Goal: Task Accomplishment & Management: Manage account settings

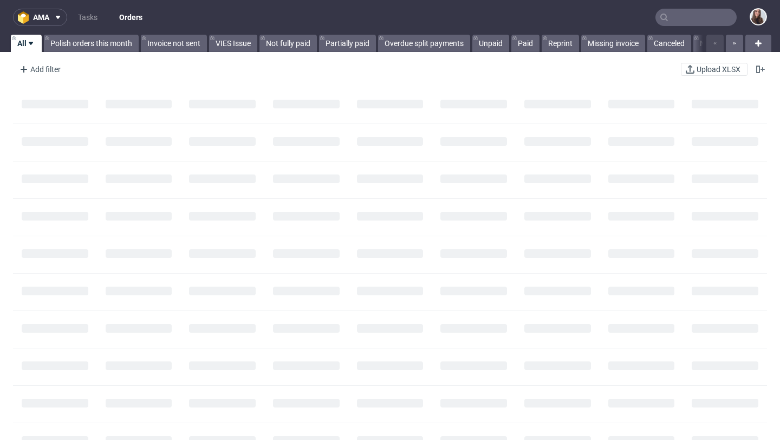
click at [701, 16] on input "text" at bounding box center [695, 17] width 81 height 17
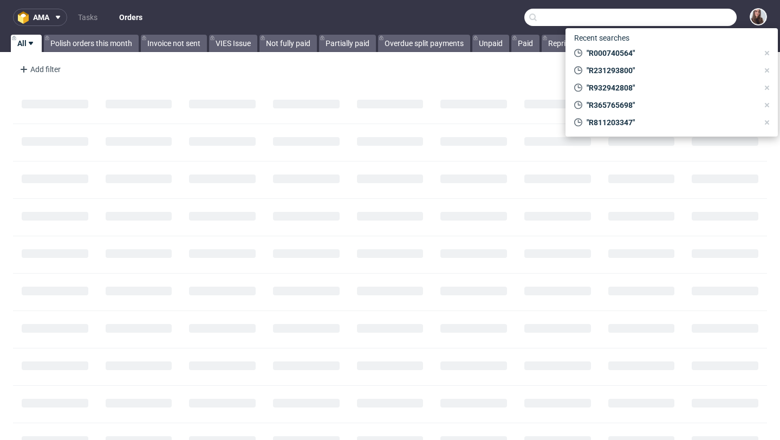
paste input "R657005829"
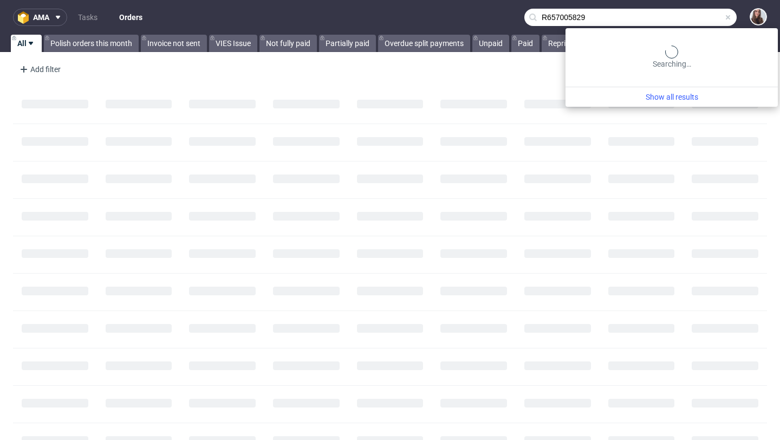
type input "R657005829"
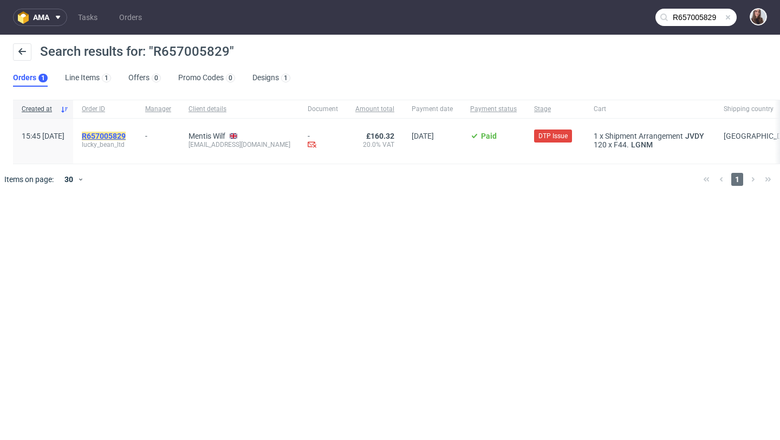
click at [126, 135] on mark "R657005829" at bounding box center [104, 136] width 44 height 9
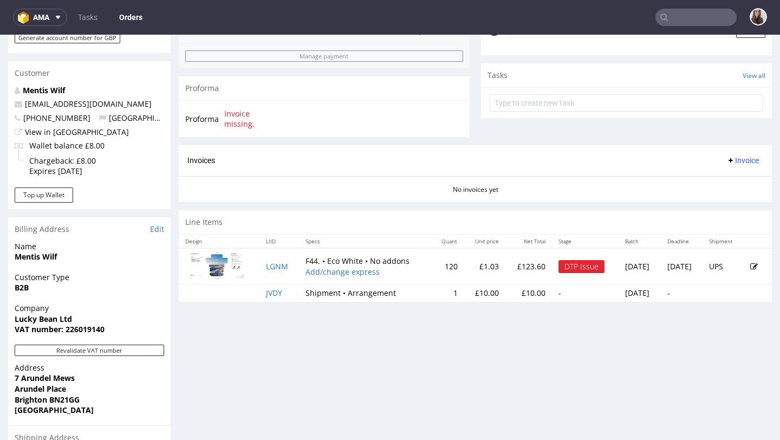
scroll to position [368, 0]
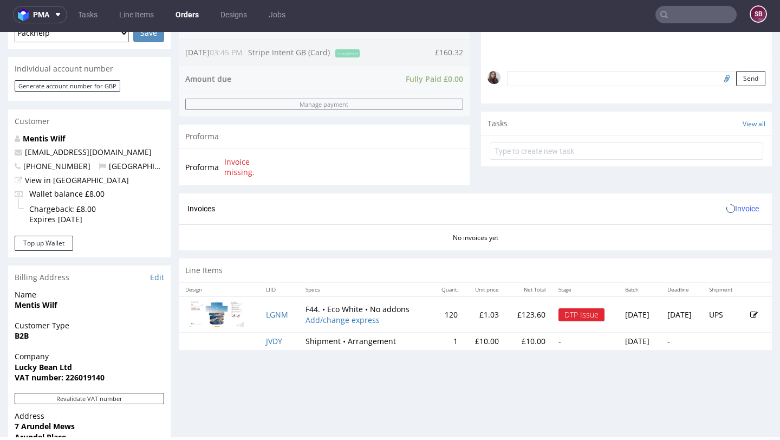
scroll to position [397, 0]
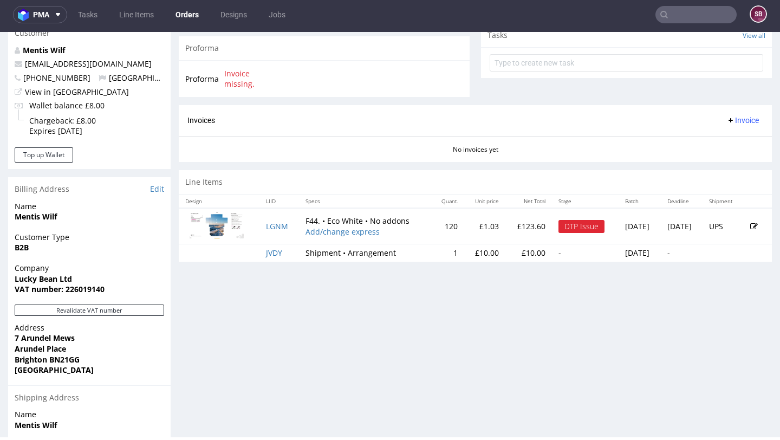
click at [750, 225] on icon at bounding box center [754, 227] width 8 height 8
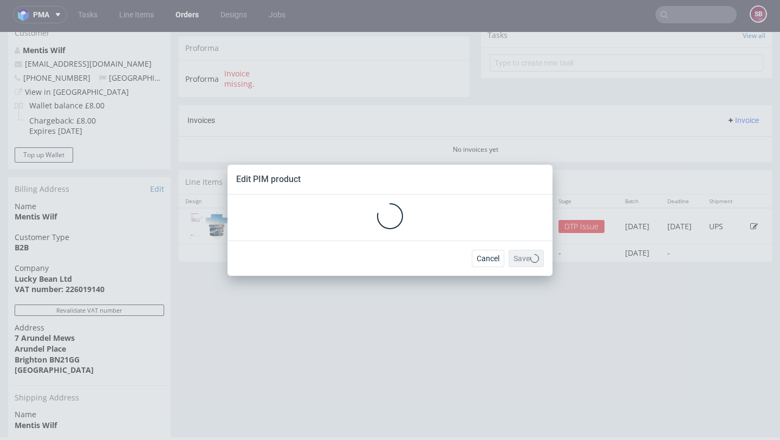
scroll to position [0, 0]
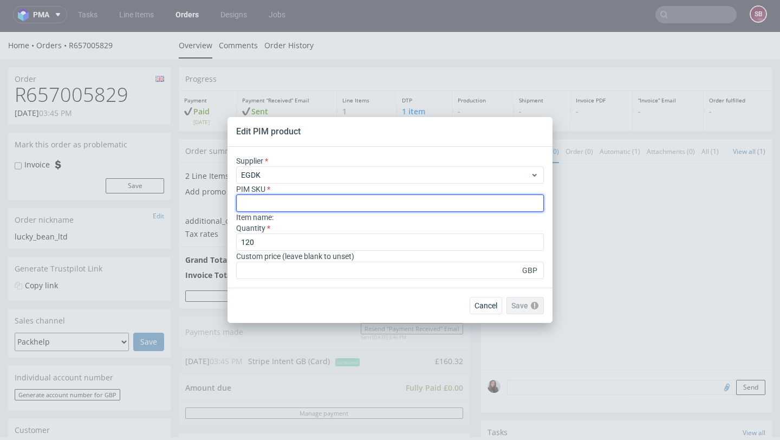
click at [387, 209] on input "text" at bounding box center [390, 202] width 308 height 17
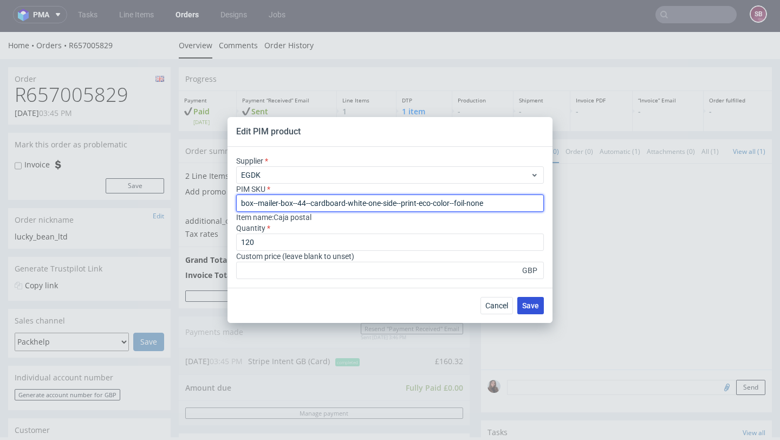
type input "box--mailer-box--44--cardboard-white-one-side--print-eco-color--foil-none"
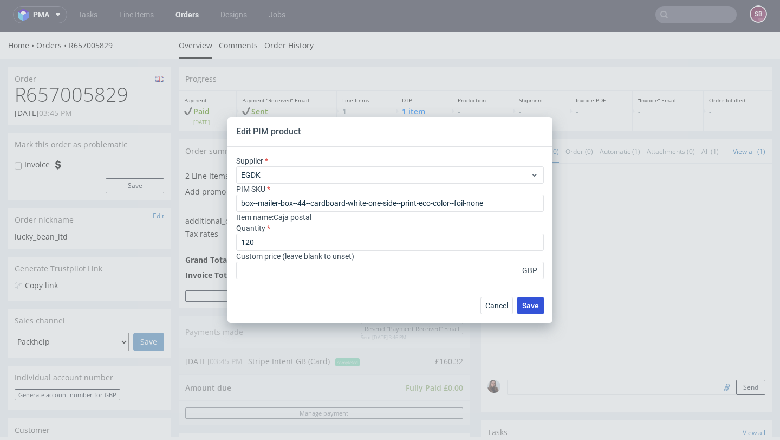
click at [535, 314] on button "Save" at bounding box center [530, 305] width 27 height 17
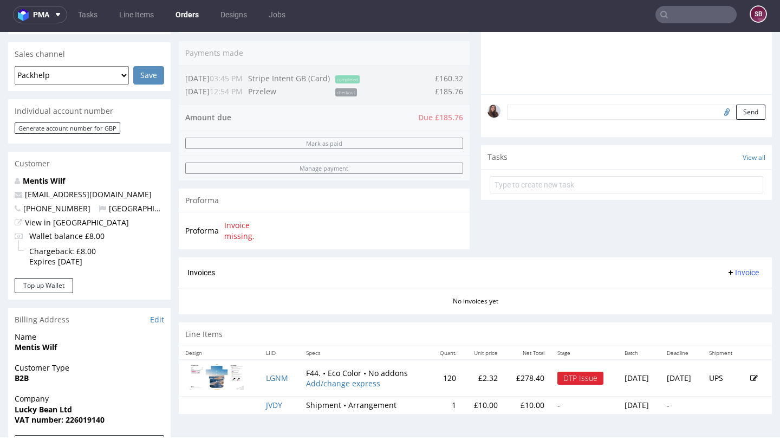
scroll to position [268, 0]
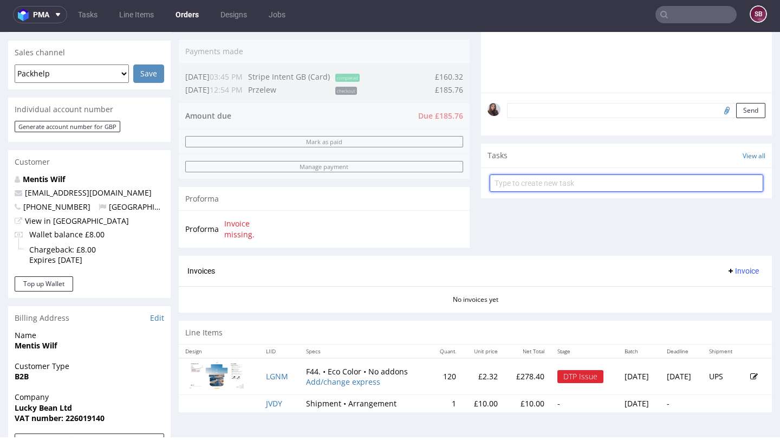
click at [568, 191] on input "text" at bounding box center [627, 182] width 274 height 17
type input "payment link"
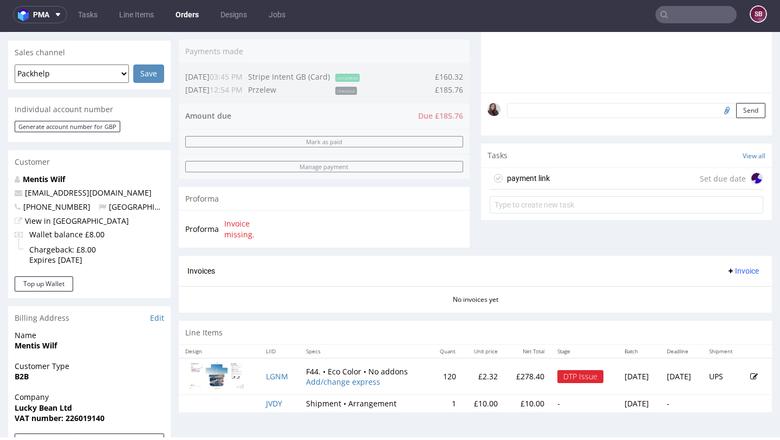
click at [577, 185] on div "payment link Set due date" at bounding box center [627, 179] width 274 height 22
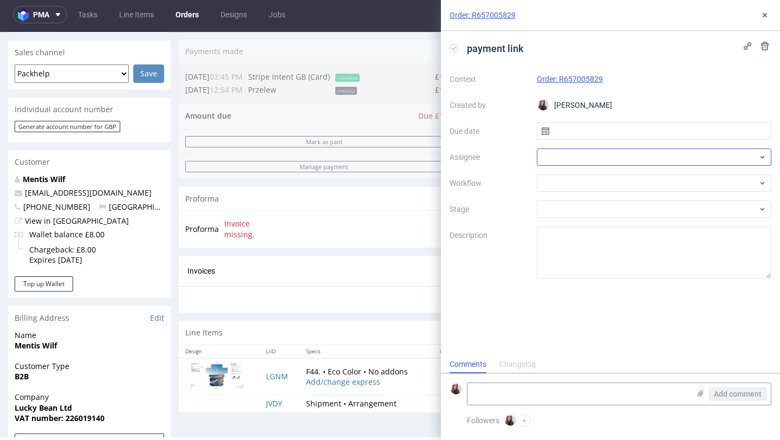
scroll to position [9, 0]
click at [567, 145] on div "Context Order: R657005829 Created by Sandra Beśka Due date Assignee Workflow St…" at bounding box center [611, 174] width 322 height 208
click at [571, 132] on input "text" at bounding box center [654, 130] width 235 height 17
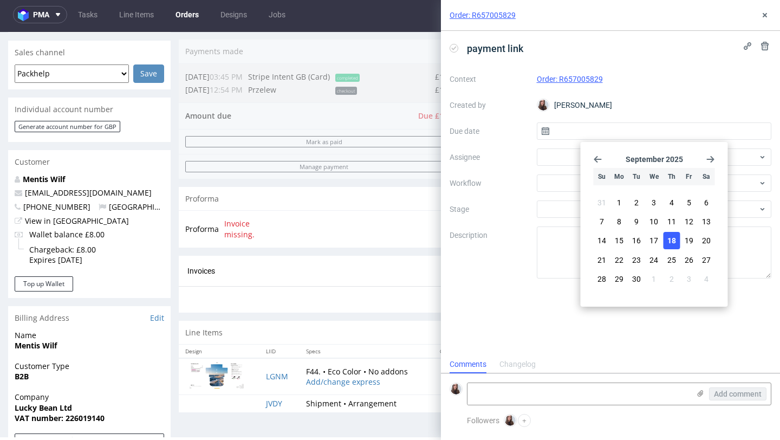
click at [671, 240] on span "18" at bounding box center [671, 240] width 9 height 11
type input "18/09/2025"
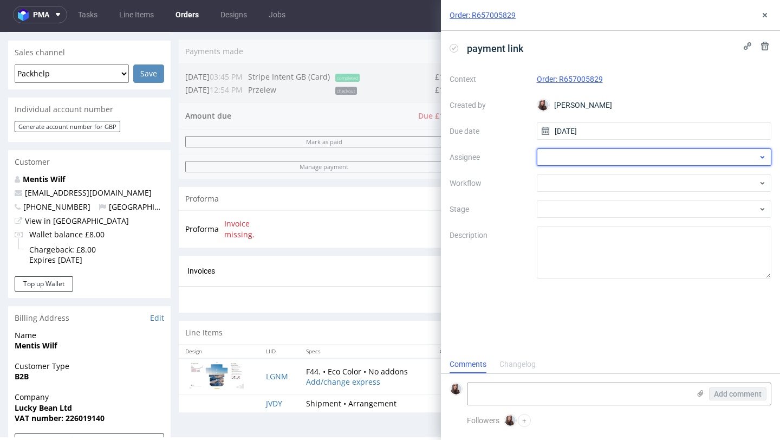
click at [629, 153] on div at bounding box center [654, 156] width 235 height 17
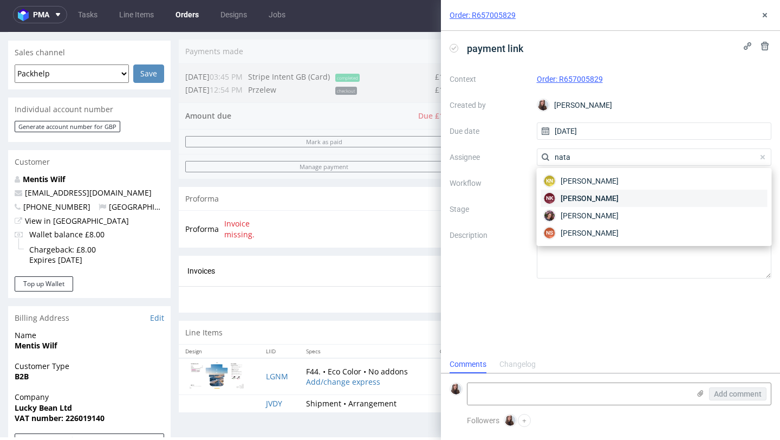
type input "nata"
click at [619, 196] on span "Natalia Kaczorowska" at bounding box center [590, 198] width 58 height 11
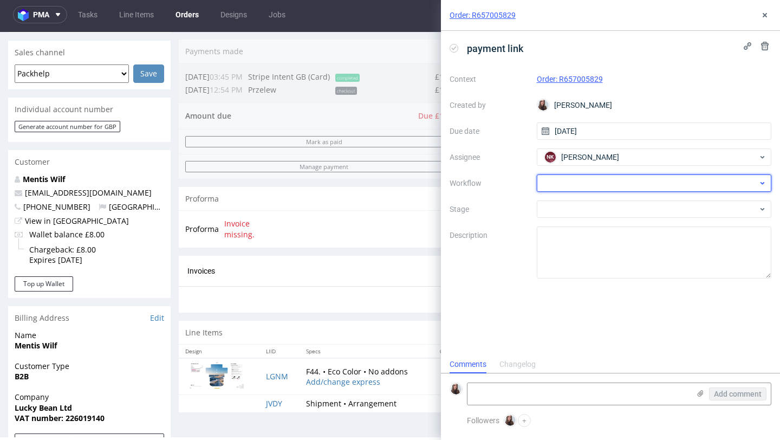
click at [615, 181] on div at bounding box center [654, 182] width 235 height 17
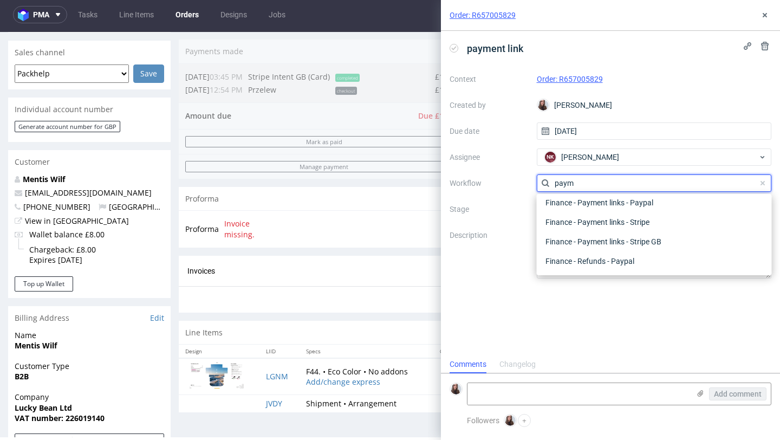
scroll to position [20, 0]
type input "paym"
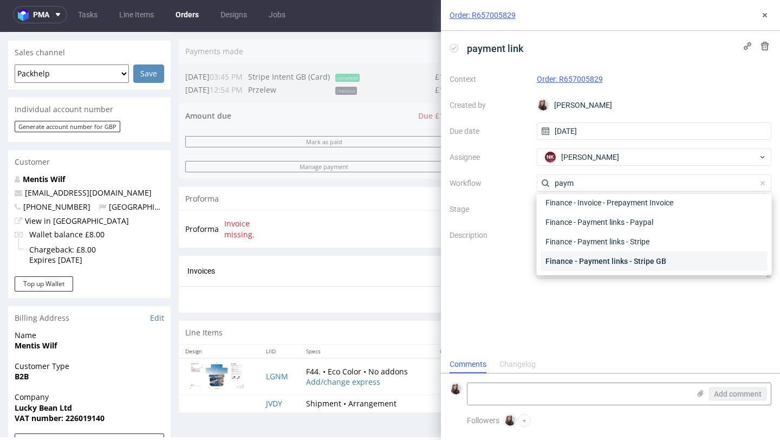
click at [618, 255] on div "Finance - Payment links - Stripe GB" at bounding box center [654, 261] width 226 height 20
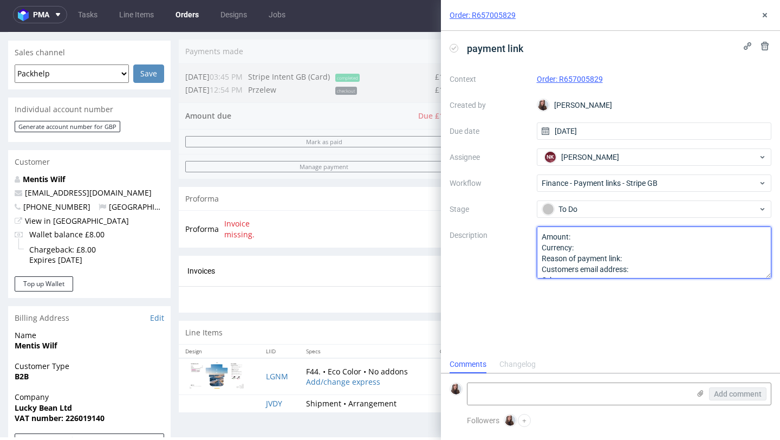
click at [599, 238] on textarea "Amount: Currency: Reason of payment link: Customers email address: Other:" at bounding box center [654, 252] width 235 height 52
click at [585, 251] on textarea "Amount: Currency: Reason of payment link: Customers email address: Other:" at bounding box center [654, 252] width 235 height 52
click at [640, 269] on textarea "Amount: Currency: Pounds Reason of payment link: Customers email address: Other:" at bounding box center [654, 252] width 235 height 52
paste textarea "wilf@redroaster.co.uk"
click at [642, 256] on textarea "Amount: Currency: Pounds Reason of payment link: Customers email address: Other:" at bounding box center [654, 252] width 235 height 52
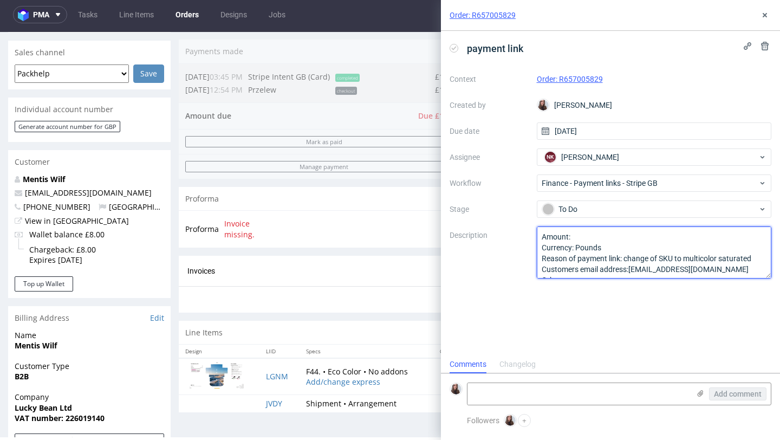
type textarea "Amount: Currency: Pounds Reason of payment link: change of SKU to multicolor sa…"
click at [604, 235] on textarea "Amount: Currency: Pounds Reason of payment link: change of SKU to multicolor sa…" at bounding box center [654, 252] width 235 height 52
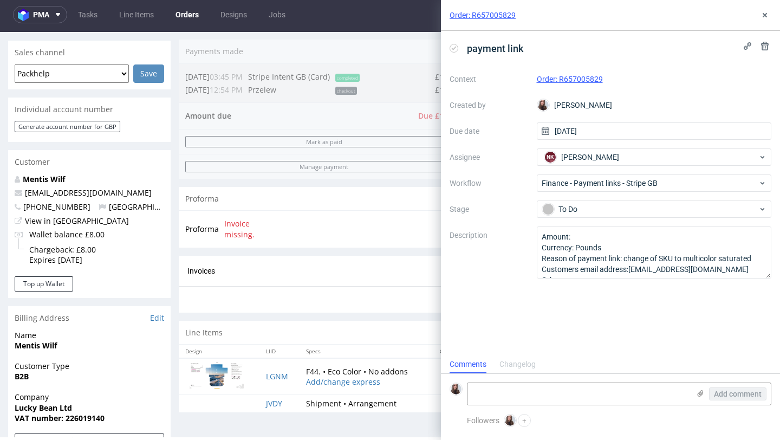
click at [774, 12] on div "Order: R657005829" at bounding box center [610, 15] width 339 height 31
click at [762, 16] on icon at bounding box center [765, 15] width 9 height 9
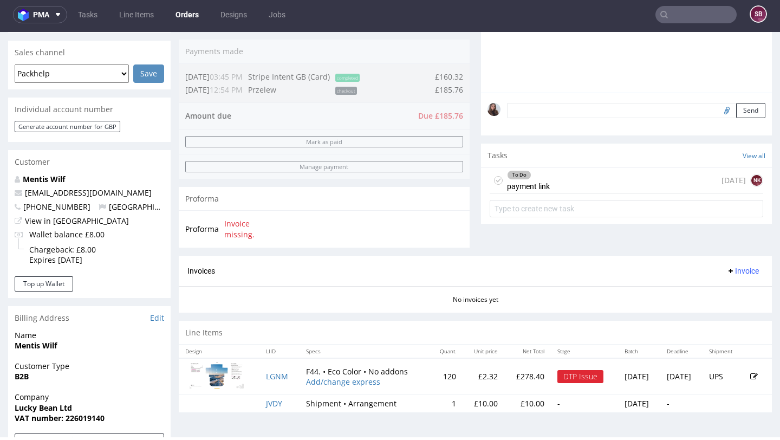
click at [607, 192] on div "To Do payment link today NK" at bounding box center [627, 180] width 274 height 25
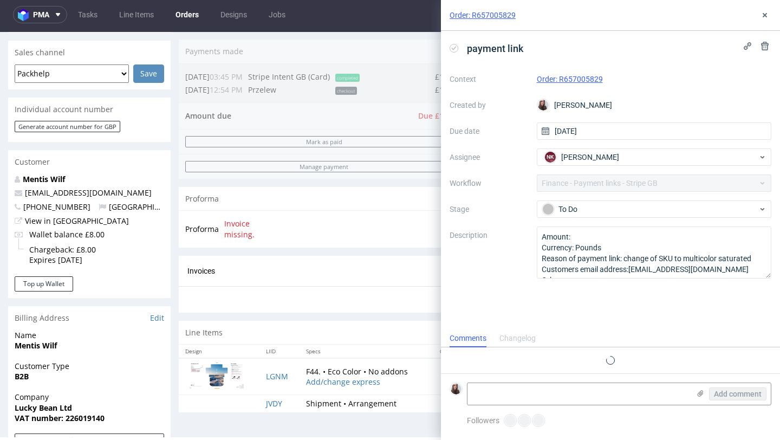
scroll to position [9, 0]
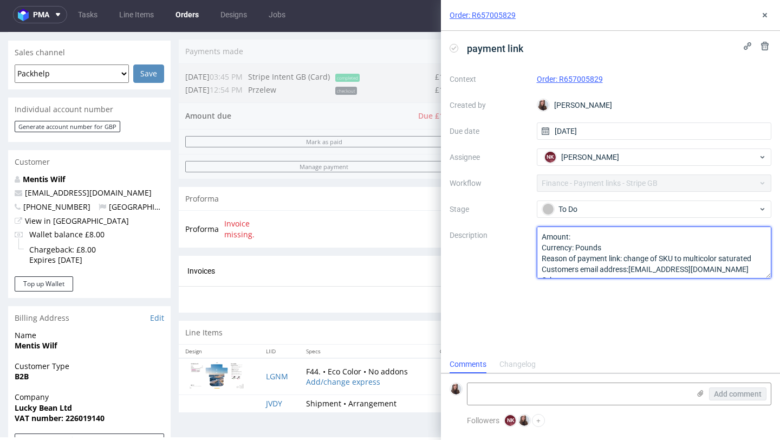
click at [592, 233] on textarea "Amount: Currency: Pounds Reason of payment link: change of SKU to multicolor sa…" at bounding box center [654, 252] width 235 height 52
type textarea "Amount: 185, Currency: Pounds Reason of payment link: change of SKU to multicol…"
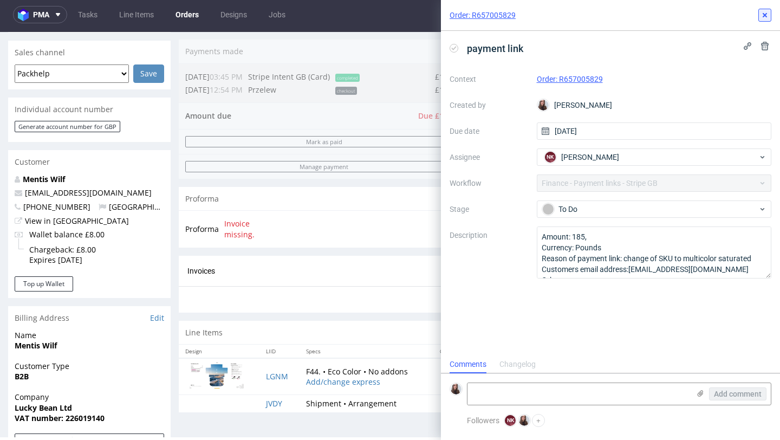
click at [766, 16] on use at bounding box center [765, 15] width 4 height 4
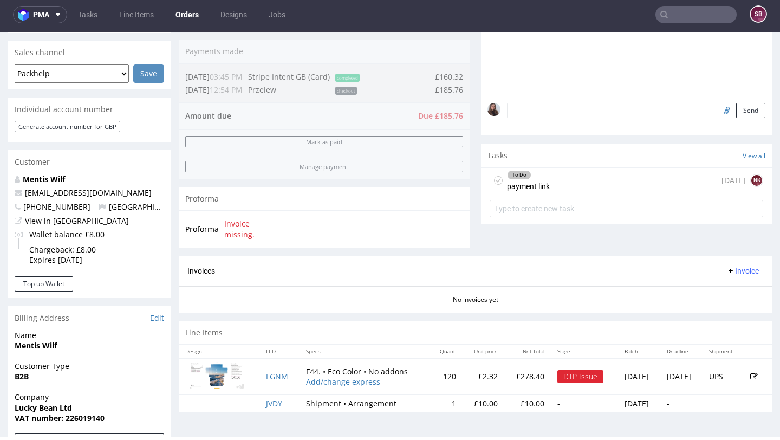
click at [587, 189] on div "To Do payment link today NK" at bounding box center [627, 180] width 274 height 25
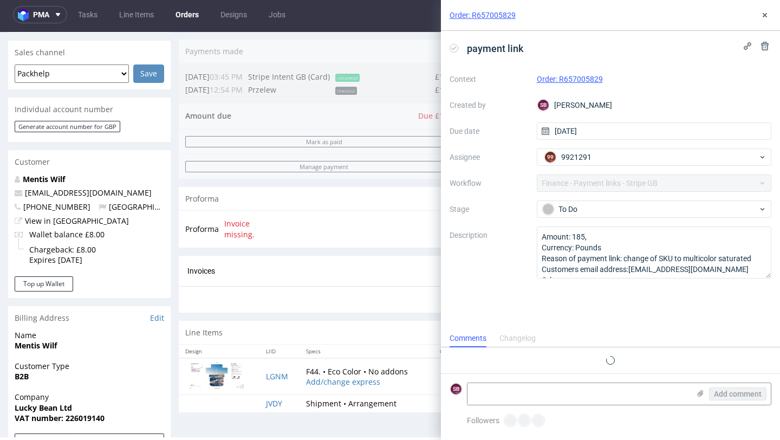
scroll to position [9, 0]
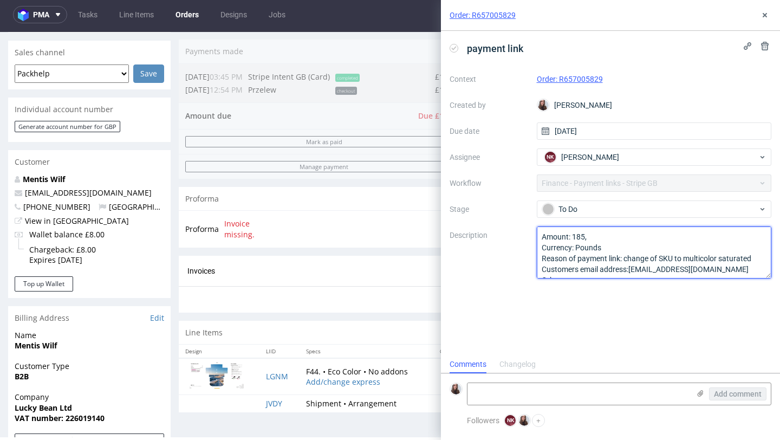
click at [602, 230] on textarea "Amount: 185, Currency: Pounds Reason of payment link: change of SKU to multicol…" at bounding box center [654, 252] width 235 height 52
click at [606, 235] on textarea "Amount: 185, Currency: Pounds Reason of payment link: change of SKU to multicol…" at bounding box center [654, 252] width 235 height 52
type textarea "Amount: 185,76 Currency: Pounds Reason of payment link: change of SKU to multic…"
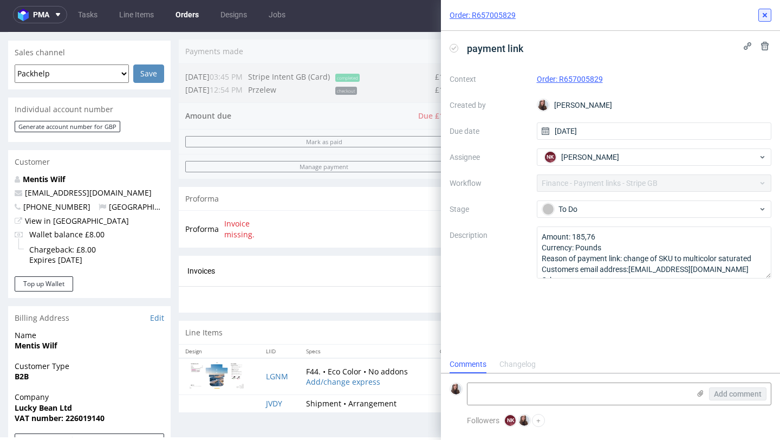
click at [766, 15] on icon at bounding box center [765, 15] width 9 height 9
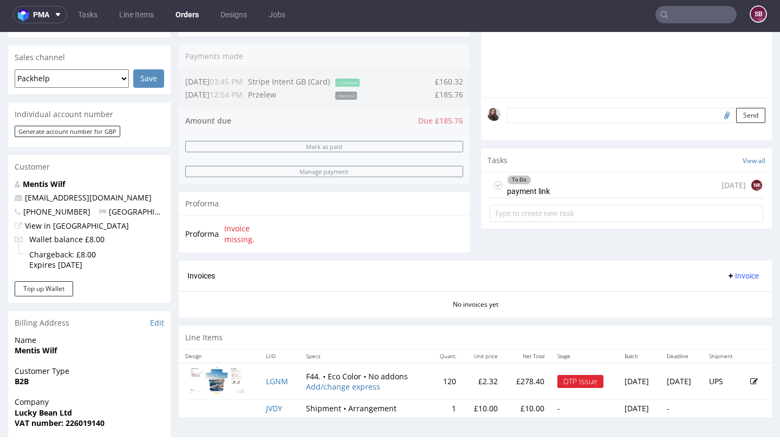
scroll to position [268, 0]
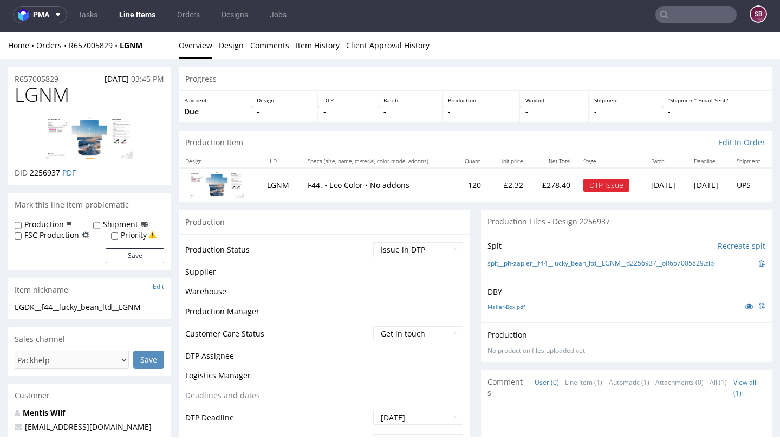
scroll to position [408, 0]
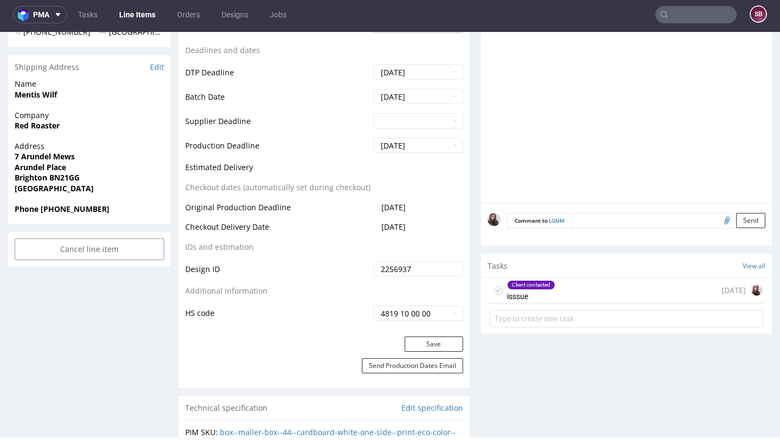
click at [570, 294] on div "Client contacted isssue 3 days ago" at bounding box center [627, 290] width 274 height 25
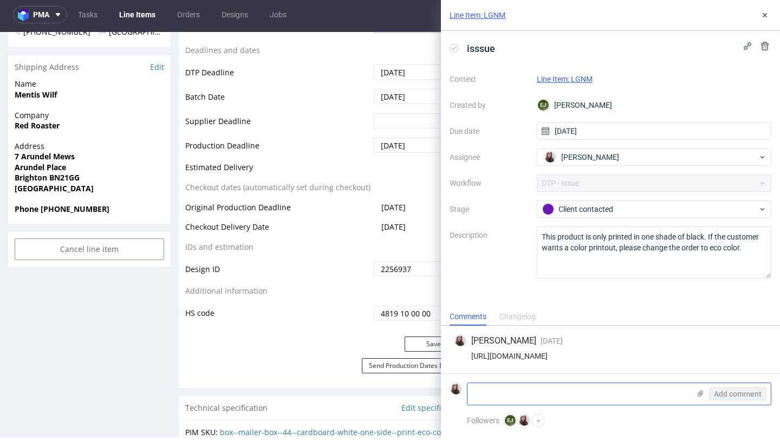
click at [544, 387] on textarea at bounding box center [578, 394] width 222 height 22
click at [477, 388] on textarea "SU change" at bounding box center [578, 394] width 222 height 22
click at [523, 390] on textarea "SKU change" at bounding box center [578, 394] width 222 height 22
type textarea "SKU changed to saturated"
click at [733, 390] on span "Add comment" at bounding box center [738, 394] width 48 height 8
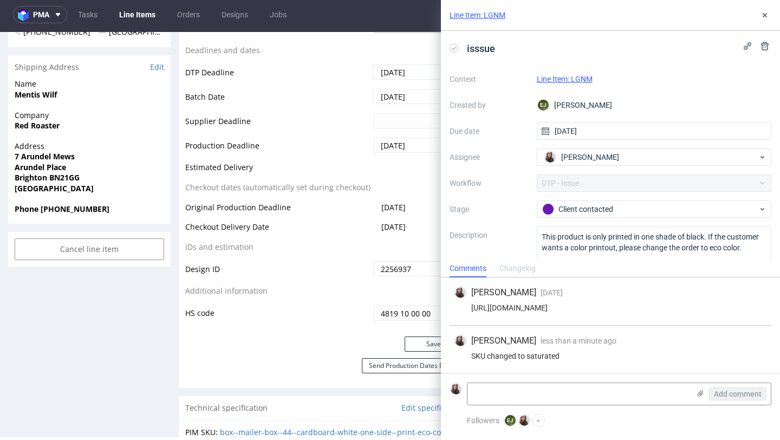
click at [582, 76] on link "Line Item: LGNM" at bounding box center [565, 79] width 56 height 9
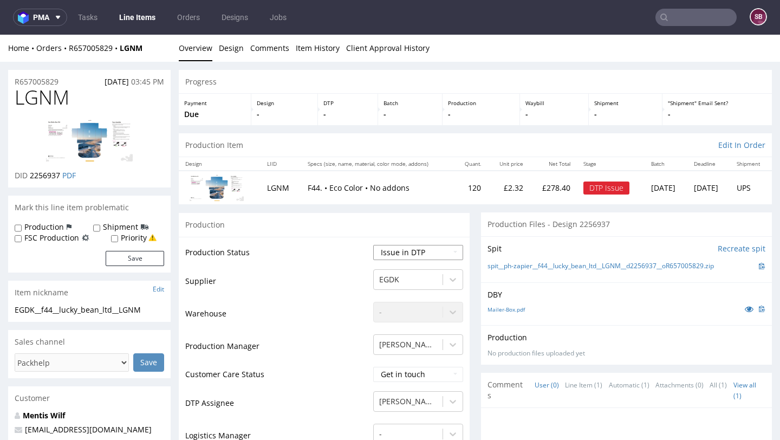
click at [392, 251] on select "Waiting for Artwork Waiting for Diecut Waiting for Mockup Waiting for DTP Waiti…" at bounding box center [418, 252] width 90 height 15
select select "back_for_dtp"
click at [373, 245] on select "Waiting for Artwork Waiting for Diecut Waiting for Mockup Waiting for DTP Waiti…" at bounding box center [418, 252] width 90 height 15
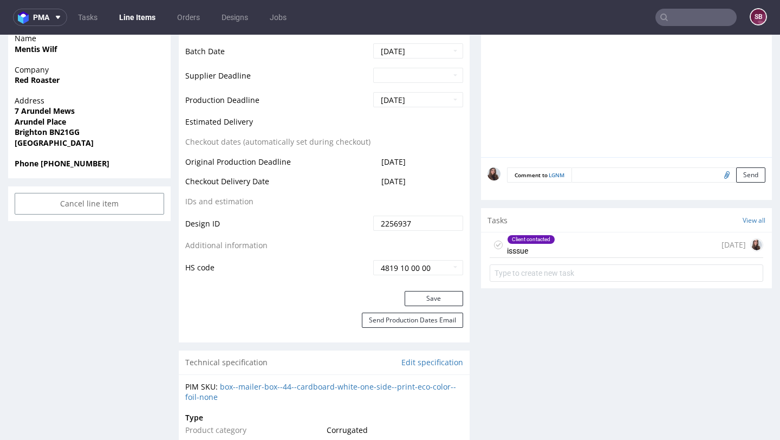
scroll to position [458, 0]
click at [440, 298] on button "Save" at bounding box center [434, 297] width 59 height 15
click at [615, 172] on textarea at bounding box center [668, 173] width 194 height 15
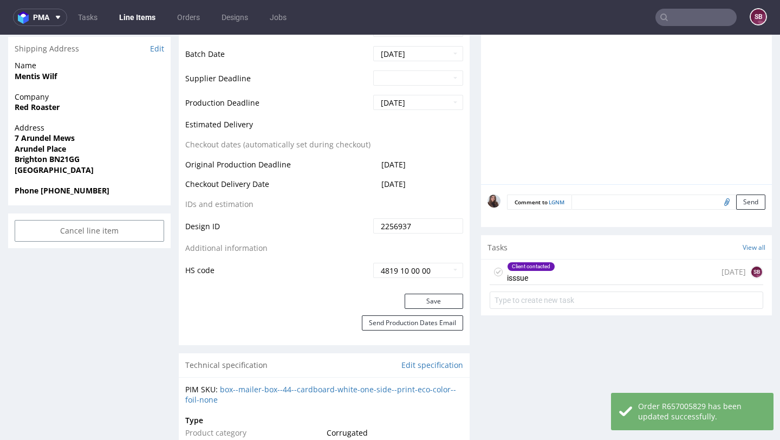
scroll to position [423, 0]
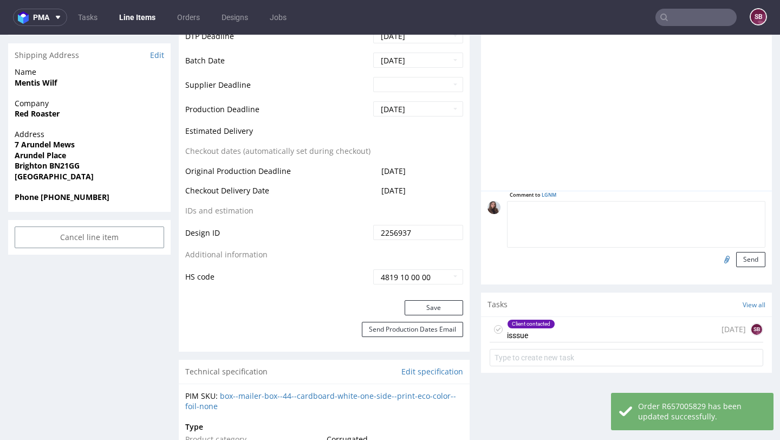
click at [602, 209] on textarea at bounding box center [636, 224] width 258 height 47
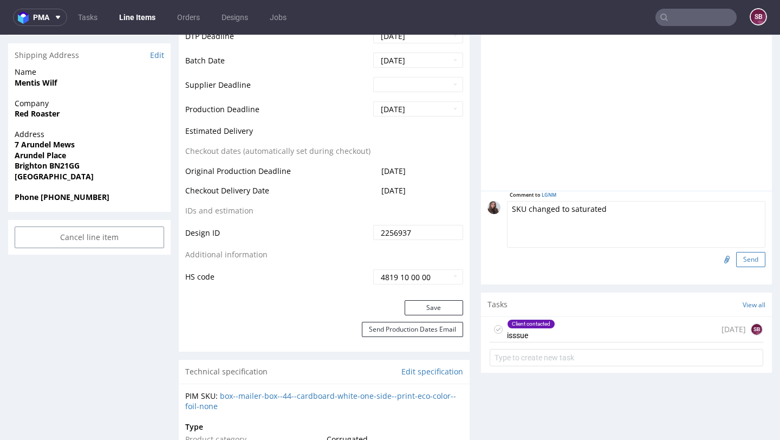
type textarea "SKU changed to saturated"
click at [745, 259] on button "Send" at bounding box center [750, 259] width 29 height 15
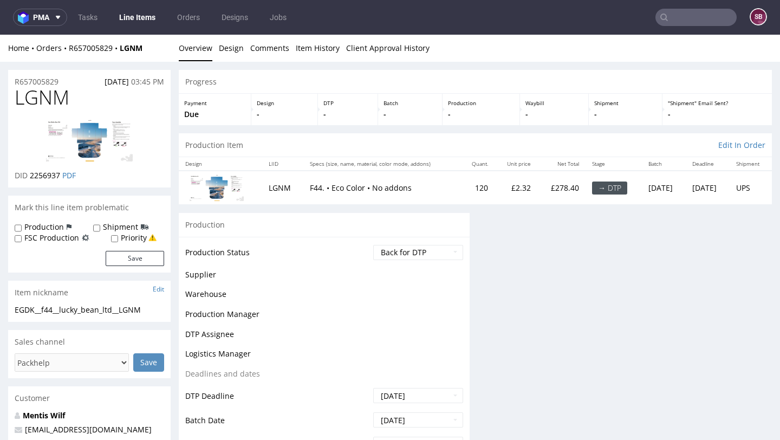
scroll to position [0, 0]
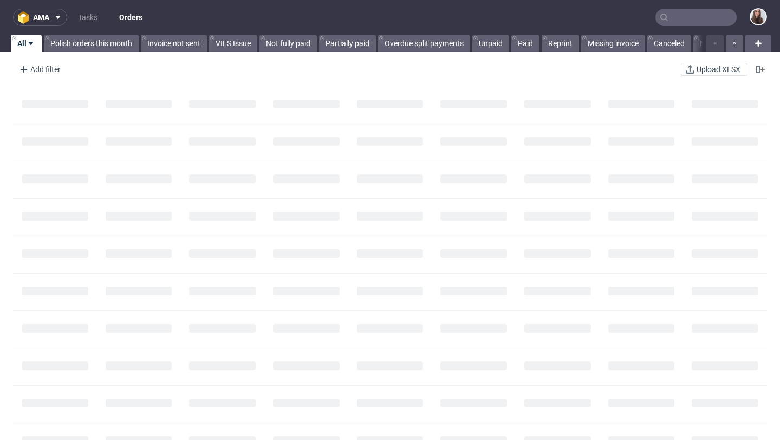
click at [685, 16] on input "text" at bounding box center [695, 17] width 81 height 17
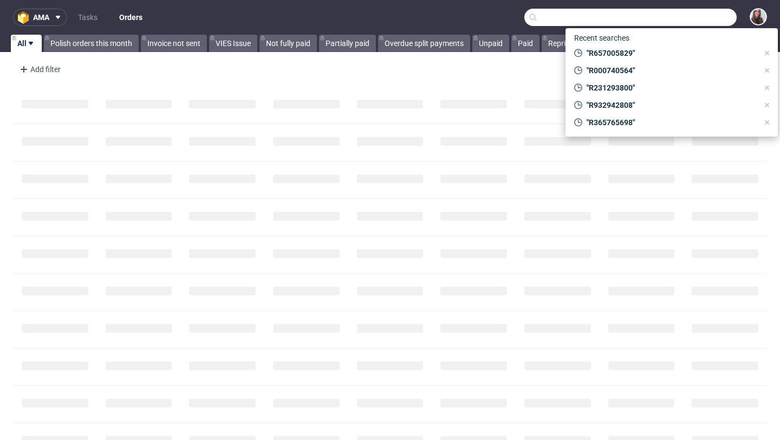
paste input "584167129"
type input "584167129"
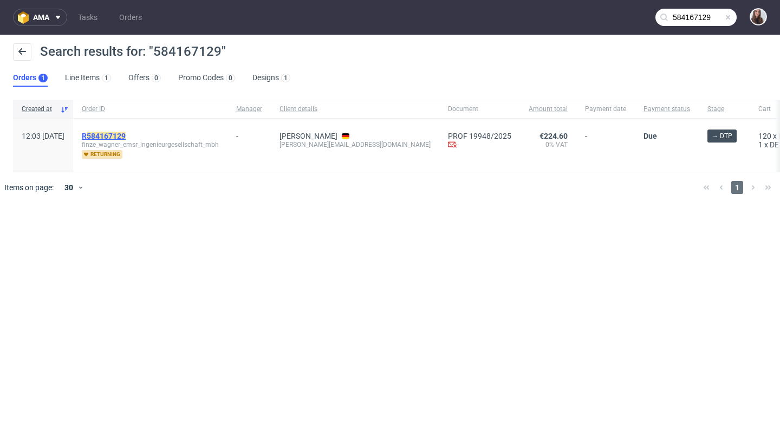
click at [126, 132] on mark "584167129" at bounding box center [106, 136] width 39 height 9
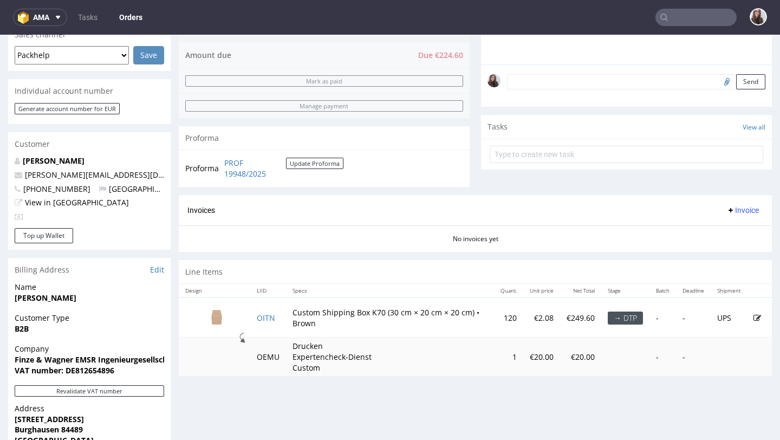
scroll to position [378, 0]
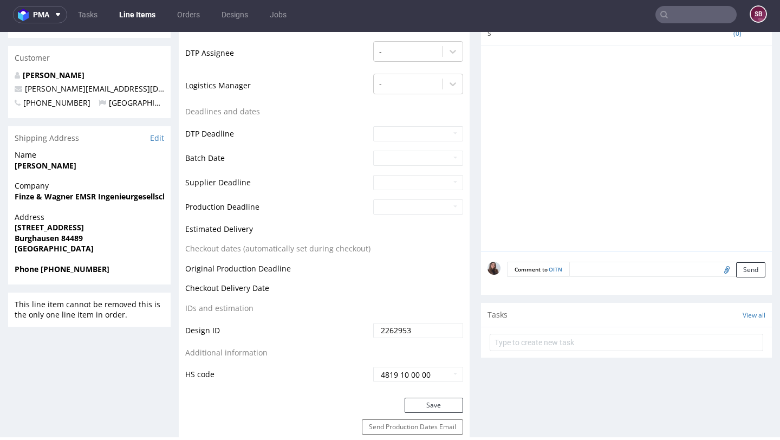
scroll to position [386, 0]
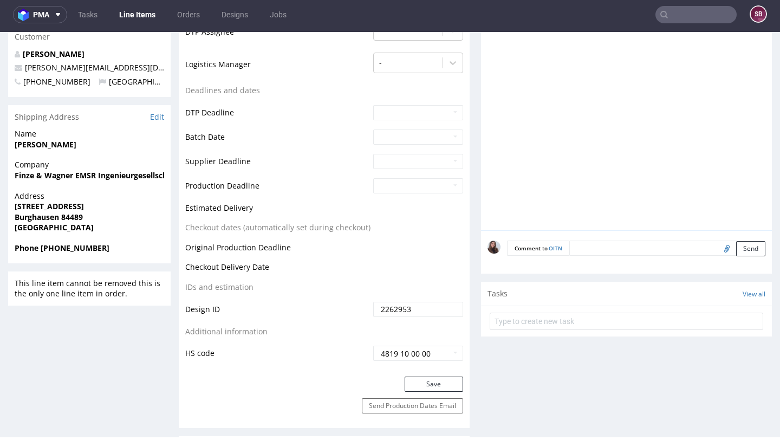
click at [718, 255] on input "file" at bounding box center [725, 248] width 15 height 14
type input "C:\fakepath\1492668-shipping-box-k-70-one-color-kraft-outside (300 x 200 x 200 …"
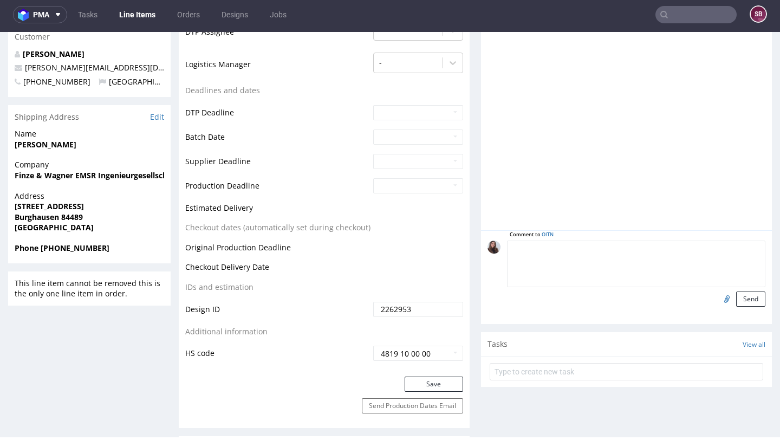
click at [608, 259] on textarea at bounding box center [636, 264] width 258 height 47
type textarea "Design from the client"
click at [736, 307] on button "Send" at bounding box center [750, 298] width 29 height 15
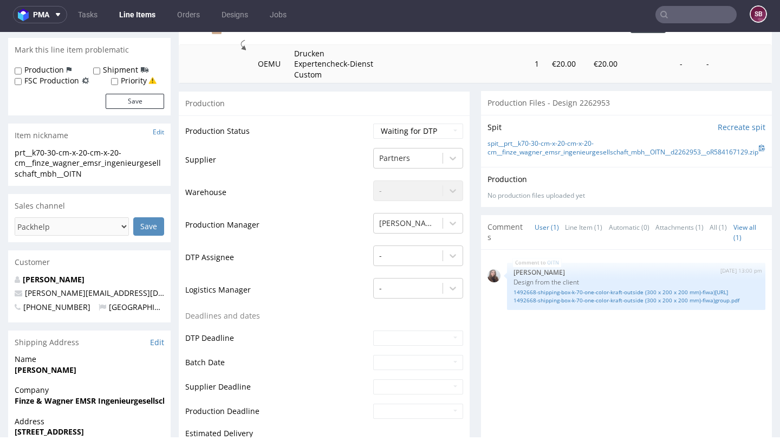
scroll to position [0, 0]
